Goal: Transaction & Acquisition: Purchase product/service

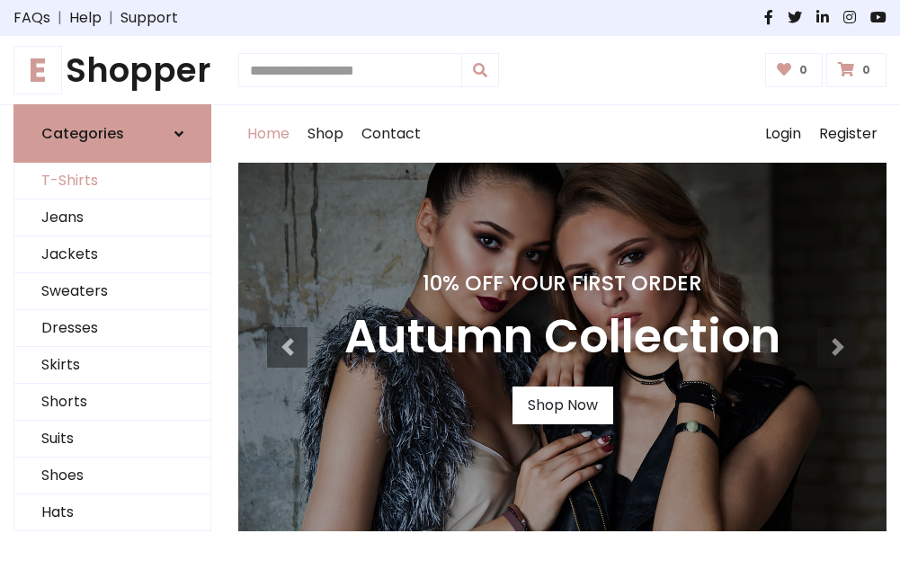
click at [112, 182] on link "T-Shirts" at bounding box center [112, 181] width 196 height 37
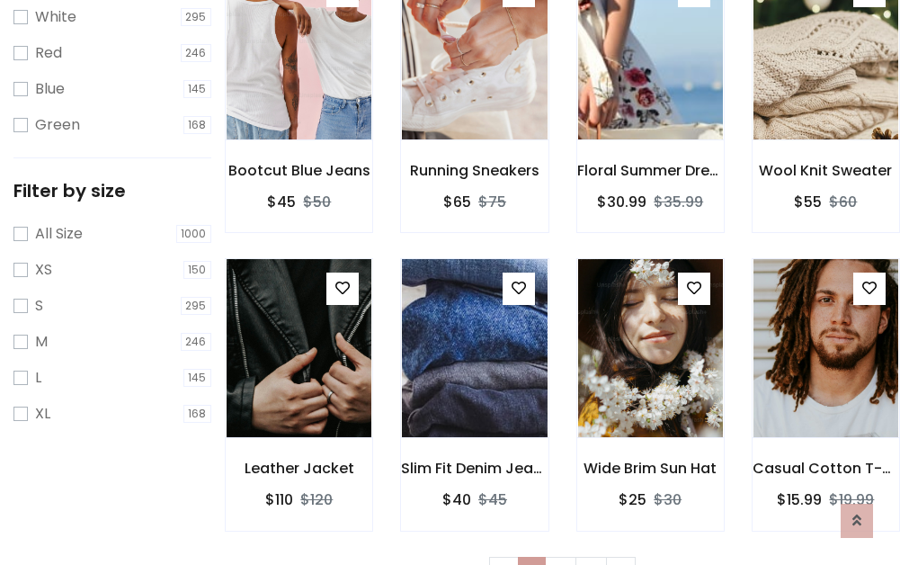
scroll to position [32, 0]
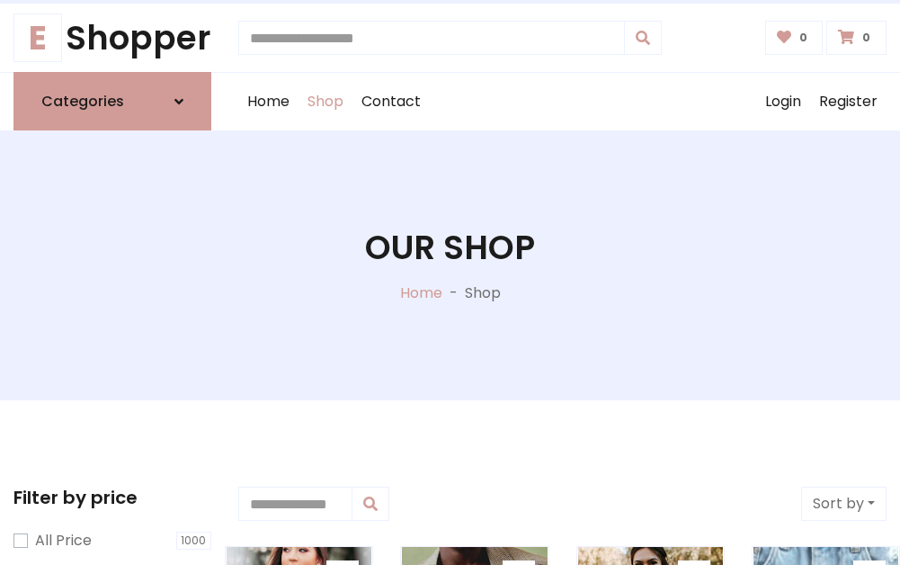
click at [450, 265] on h1 "Our Shop" at bounding box center [450, 248] width 170 height 40
click at [562, 102] on div "Home Shop Contact Log out Login Register" at bounding box center [562, 102] width 648 height 58
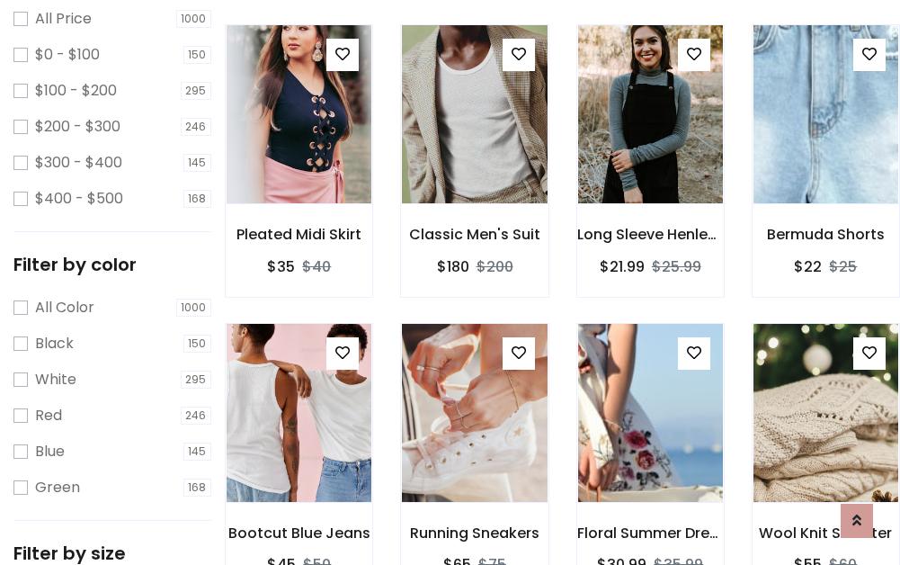
scroll to position [522, 0]
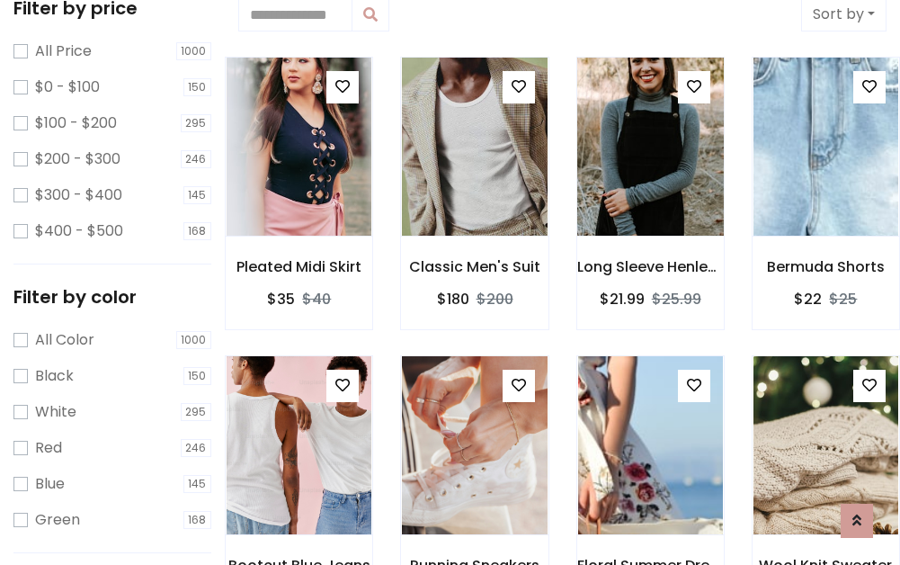
click at [650, 148] on img at bounding box center [651, 147] width 174 height 432
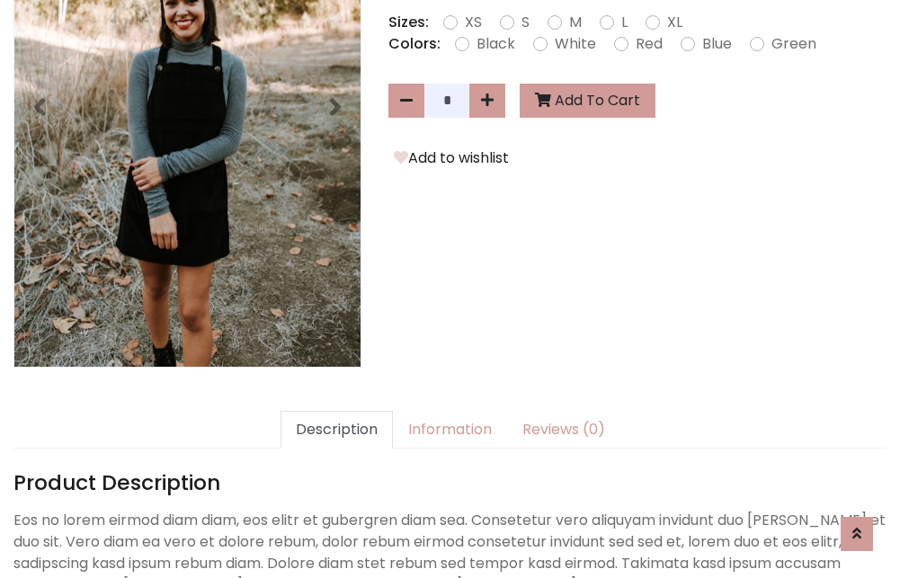
scroll to position [440, 0]
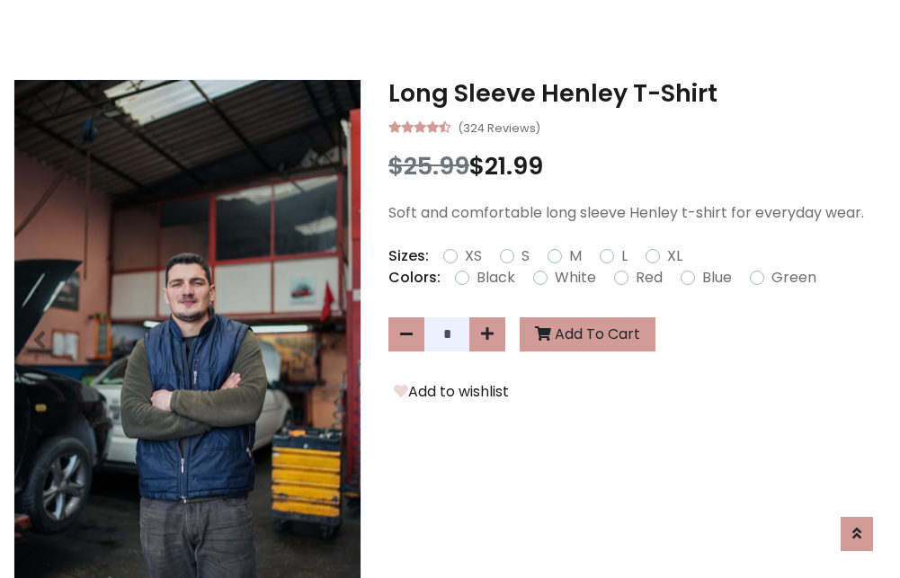
click at [638, 94] on h3 "Long Sleeve Henley T-Shirt" at bounding box center [638, 93] width 498 height 29
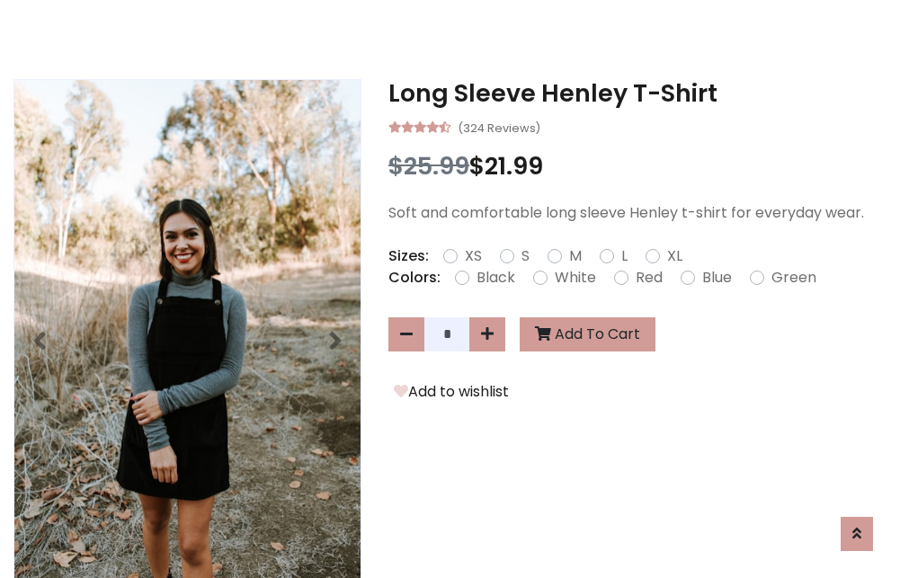
click at [638, 94] on h3 "Long Sleeve Henley T-Shirt" at bounding box center [638, 93] width 498 height 29
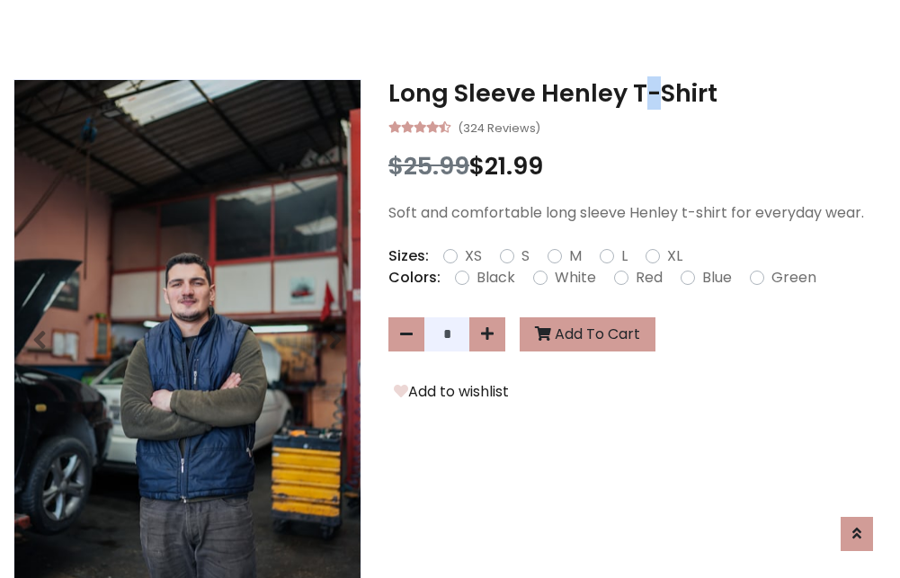
click at [638, 94] on h3 "Long Sleeve Henley T-Shirt" at bounding box center [638, 93] width 498 height 29
